Goal: Complete application form

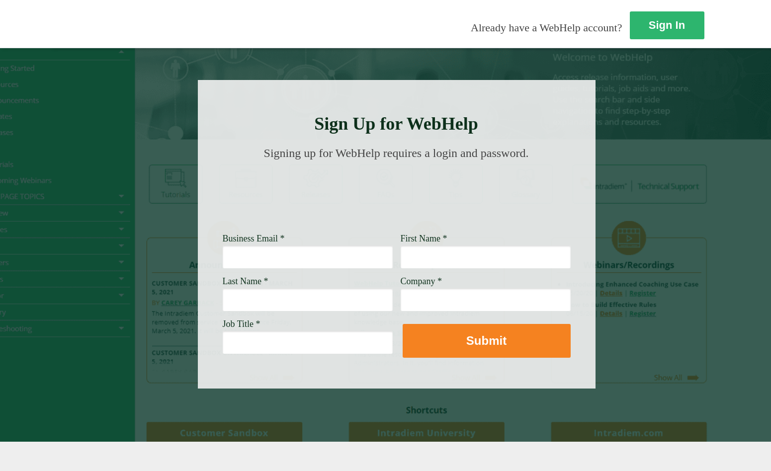
click at [291, 250] on input "Business Email *" at bounding box center [308, 257] width 170 height 23
type input "[PERSON_NAME][EMAIL_ADDRESS][PERSON_NAME][DOMAIN_NAME]"
type input "[PERSON_NAME]"
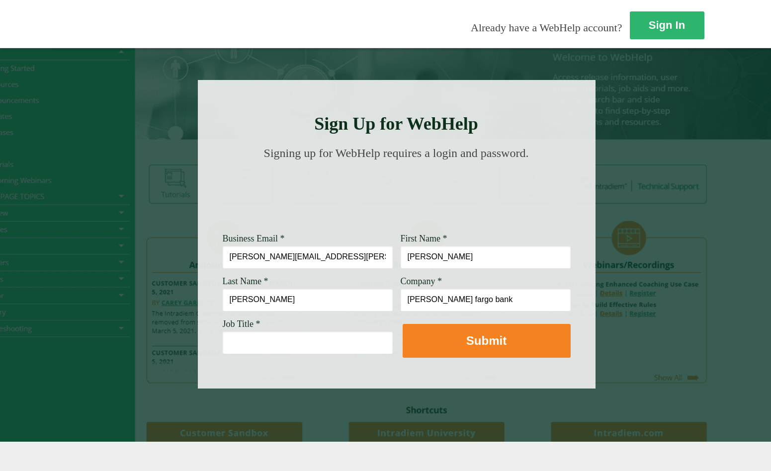
type input "[PERSON_NAME] fargo bank"
type input "R"
type input "t"
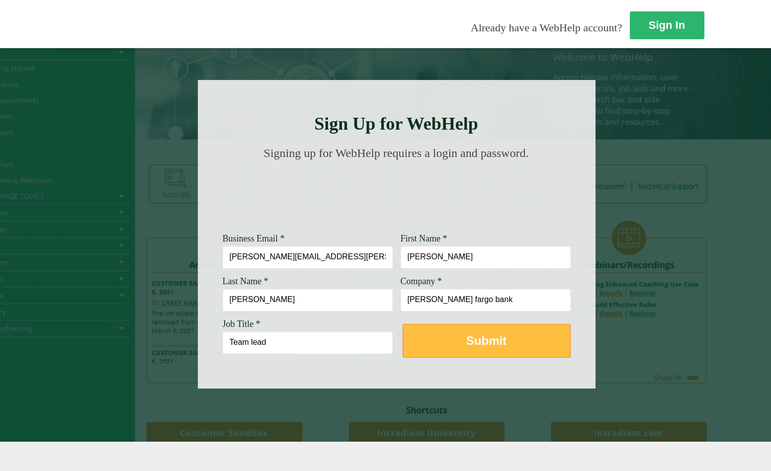
type input "Team lead"
click at [416, 332] on button "Submit" at bounding box center [487, 341] width 168 height 34
